Goal: Check status

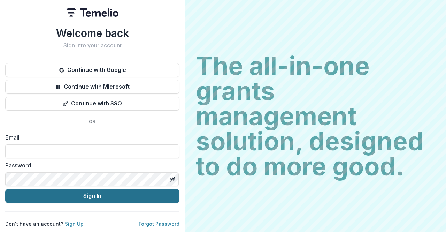
click at [92, 193] on button "Sign In" at bounding box center [92, 196] width 174 height 14
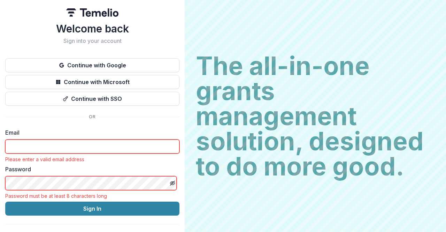
type input "**********"
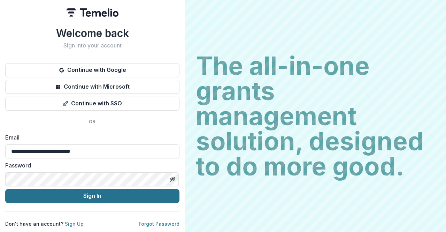
click at [104, 197] on button "Sign In" at bounding box center [92, 196] width 174 height 14
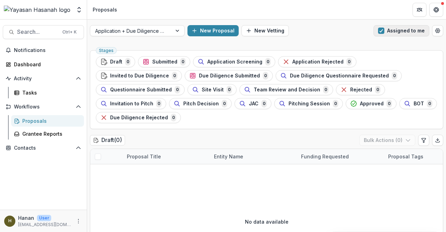
click at [382, 28] on span "button" at bounding box center [381, 31] width 6 height 6
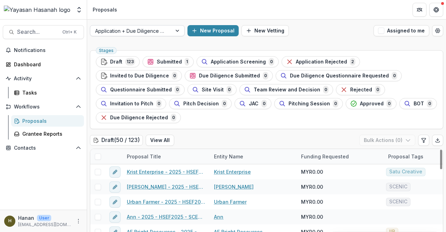
click at [141, 30] on div at bounding box center [131, 30] width 72 height 9
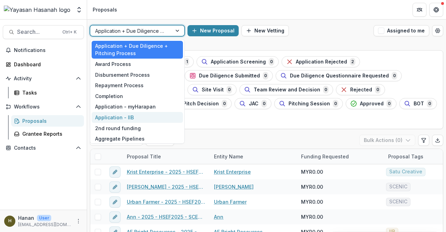
click at [140, 114] on div "Application - IIB" at bounding box center [137, 117] width 91 height 11
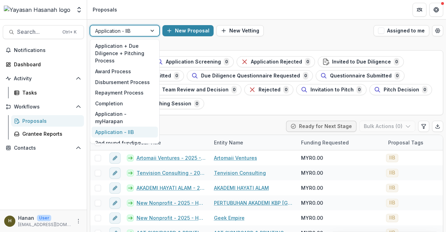
click at [120, 33] on div at bounding box center [118, 30] width 47 height 9
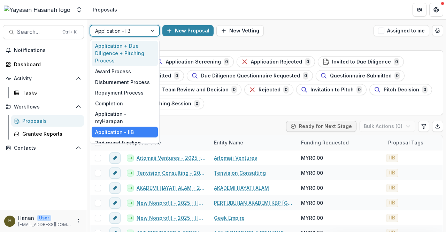
click at [123, 55] on div "Application + Due Diligence + Pitching Process" at bounding box center [125, 53] width 66 height 25
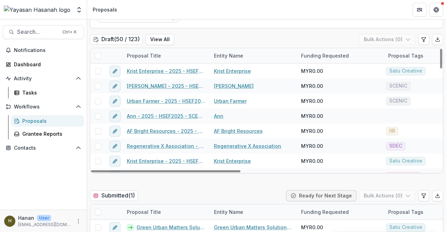
scroll to position [70, 0]
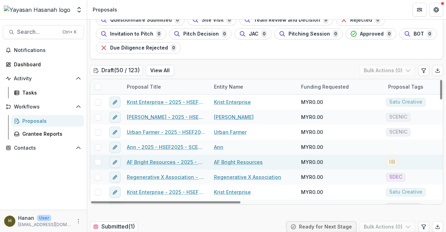
click at [195, 163] on link "AF Bright Resources - 2025 - HSEF2025 - Iskandar Investment Berhad" at bounding box center [166, 161] width 79 height 7
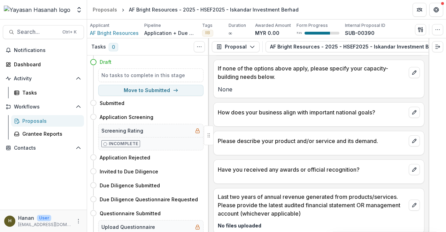
scroll to position [1327, 0]
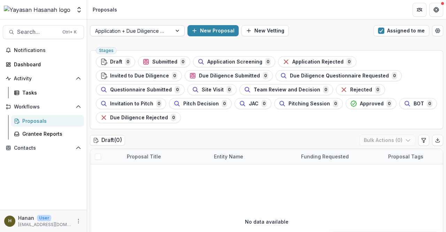
click at [142, 33] on div at bounding box center [131, 30] width 72 height 9
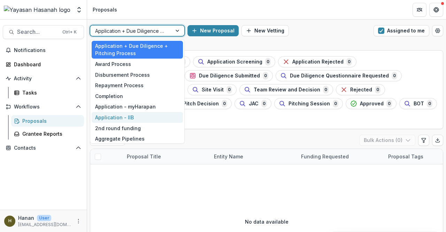
click at [148, 115] on div "Application - IIB" at bounding box center [137, 117] width 91 height 11
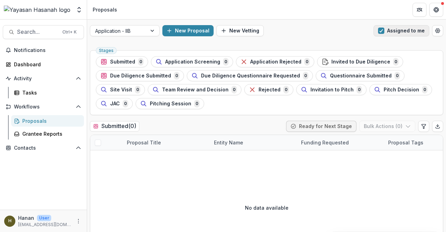
click at [379, 33] on span "button" at bounding box center [381, 31] width 6 height 6
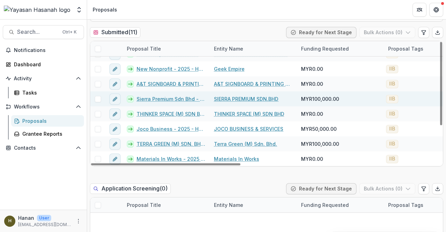
scroll to position [104, 0]
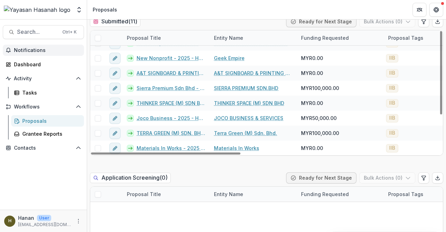
click at [39, 48] on span "Notifications" at bounding box center [47, 50] width 67 height 6
drag, startPoint x: 258, startPoint y: 30, endPoint x: 258, endPoint y: 41, distance: 10.8
click at [258, 33] on div "Entity Name" at bounding box center [253, 37] width 87 height 15
click at [258, 19] on div "Foundations Yayasan Hasanah Nonprofits Hanan Hanan Afiqah Muhammad Syahmi Team …" at bounding box center [223, 9] width 446 height 19
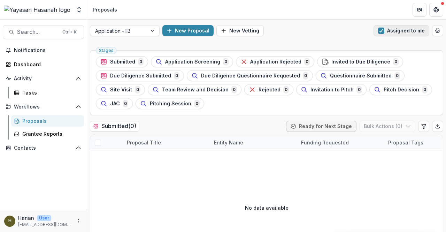
click at [395, 28] on button "Assigned to me" at bounding box center [401, 30] width 56 height 11
